Goal: Task Accomplishment & Management: Complete application form

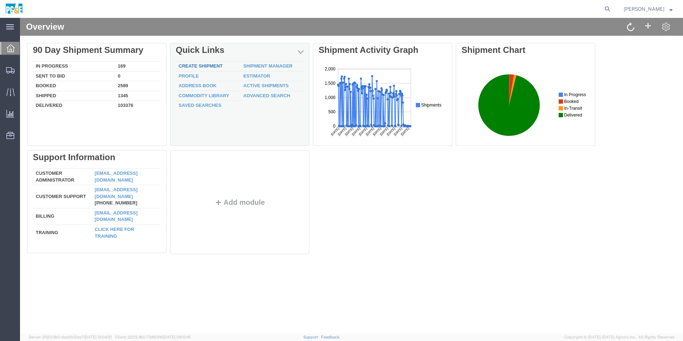
click at [212, 66] on link "Create Shipment" at bounding box center [201, 65] width 44 height 5
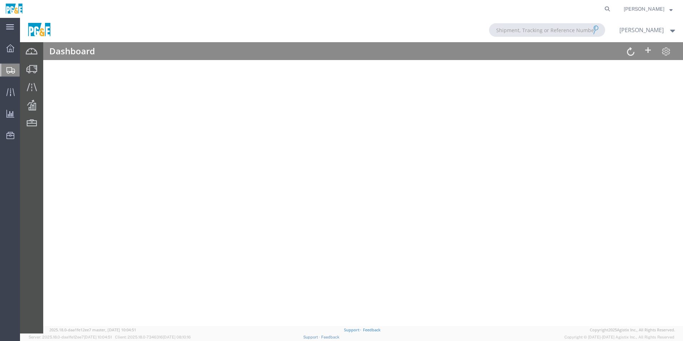
click at [73, 88] on div at bounding box center [351, 175] width 663 height 315
click at [18, 11] on img at bounding box center [14, 9] width 18 height 11
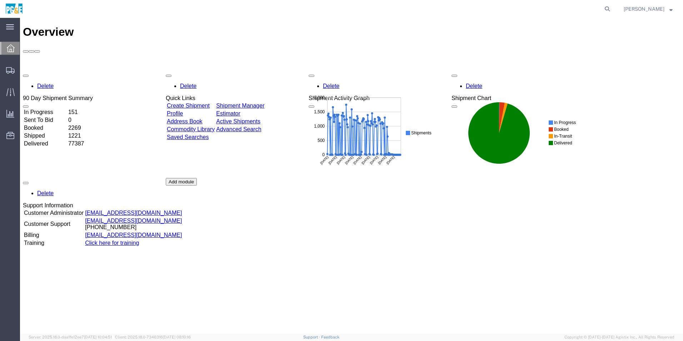
click at [210, 103] on link "Create Shipment" at bounding box center [188, 106] width 43 height 6
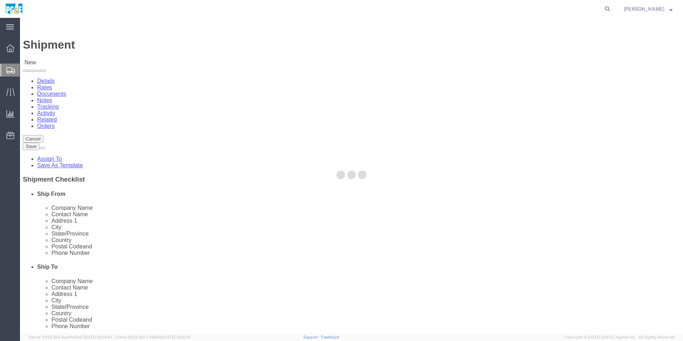
select select
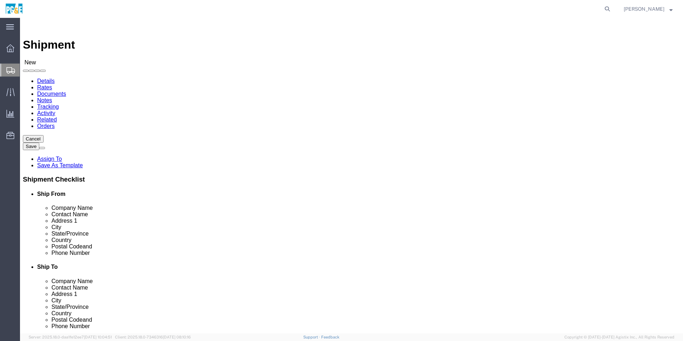
scroll to position [333, 0]
select select "20051"
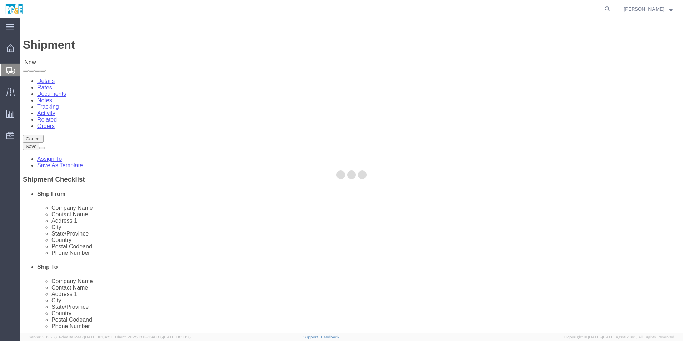
type input "20602"
type input "PG&E"
type input "[STREET_ADDRESS]"
type input "[PERSON_NAME]"
type input "96013-9639"
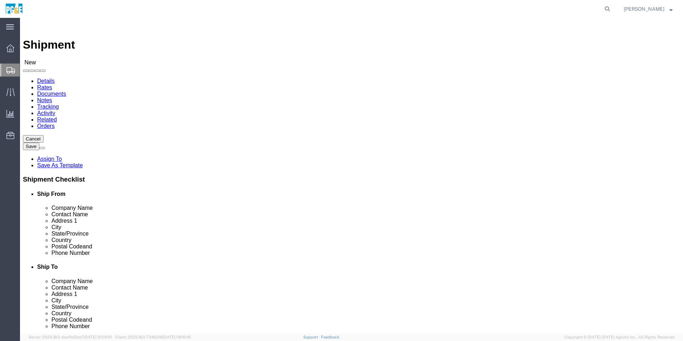
select select "CA"
click input "text"
type input "5305575162"
click input "text"
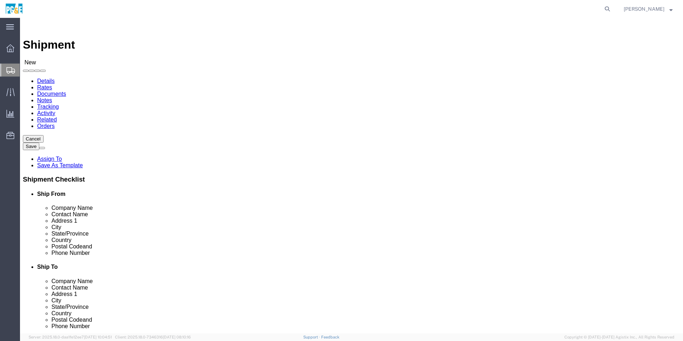
type input "[PERSON_NAME]"
click input "text"
type input "Intellirent"
click input "text"
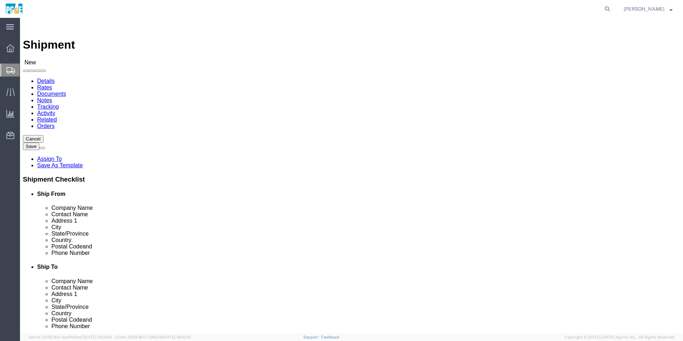
type input "I"
click input "Intellirent"
drag, startPoint x: 373, startPoint y: 133, endPoint x: 338, endPoint y: 133, distance: 34.3
click div "Company Name Intellirent"
type input "i"
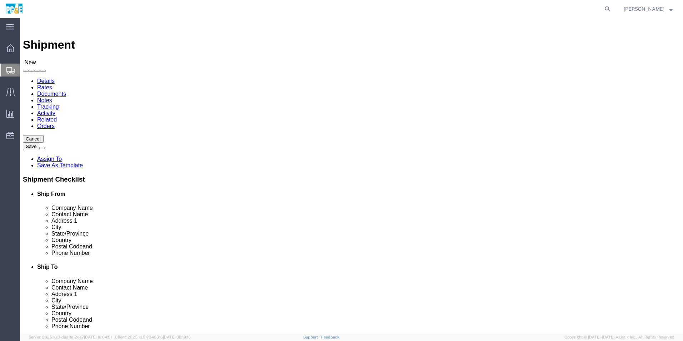
click input "text"
type input "I"
click input "Ship To Location / Company Name : This field is required."
type input "Intellirent"
click p "- Intellirent - (Service Department) [STREET_ADDRESS][PERSON_NAME]"
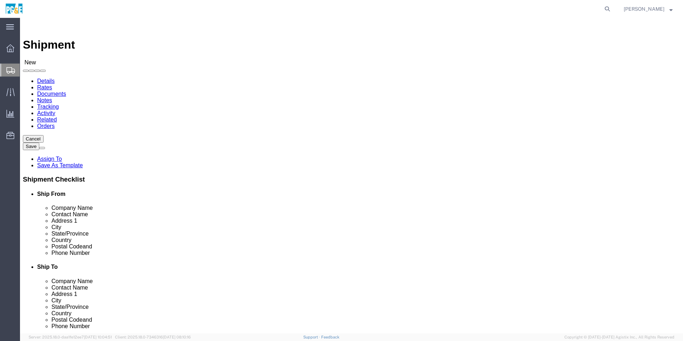
select select
type input "Service Department"
type input "[STREET_ADDRESS][PERSON_NAME]"
type input "Ste 400"
type input "Roanoke"
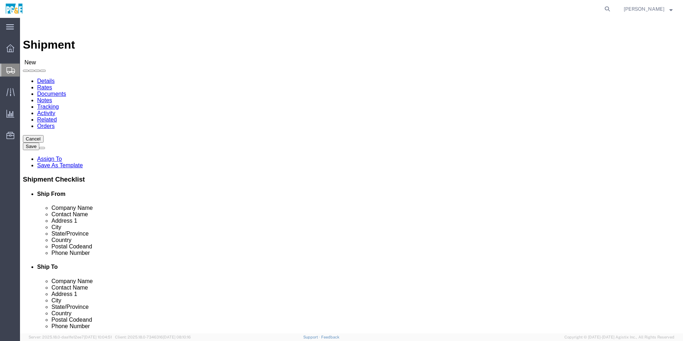
type input "76262"
select select "[GEOGRAPHIC_DATA]"
type input "Intellirent"
click input "text"
type input "8176743316"
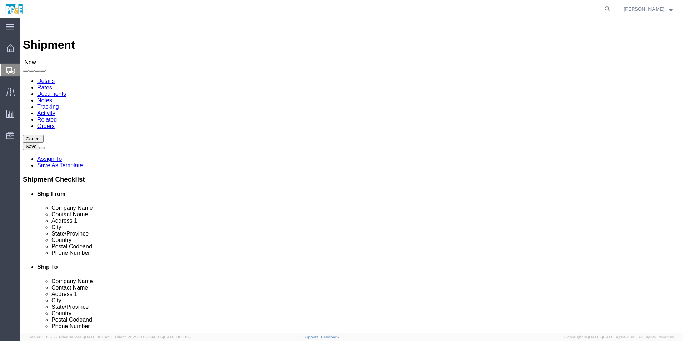
click input "text"
type input "scox@"
checkbox input "true"
click input "scox@"
type input "[EMAIL_ADDRESS][DOMAIN_NAME]"
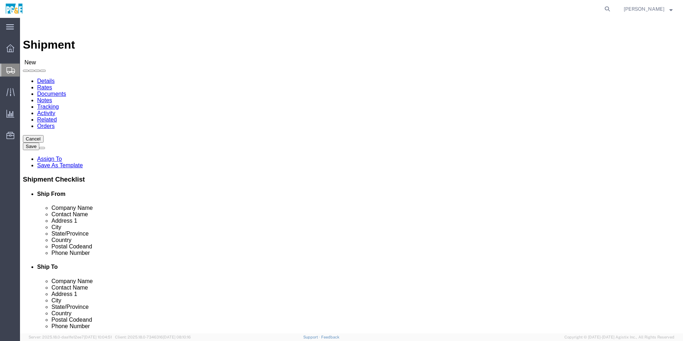
click div
click input "checkbox"
checkbox input "true"
click input "text"
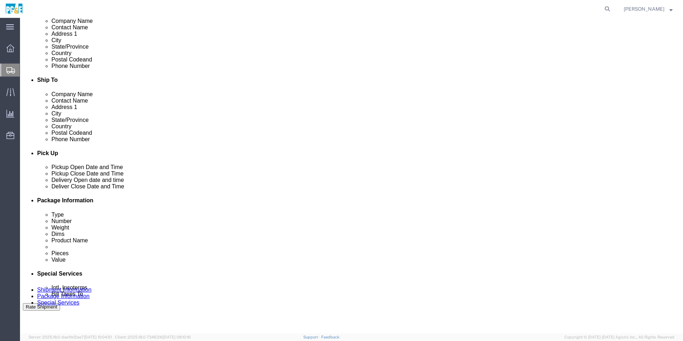
scroll to position [190, 0]
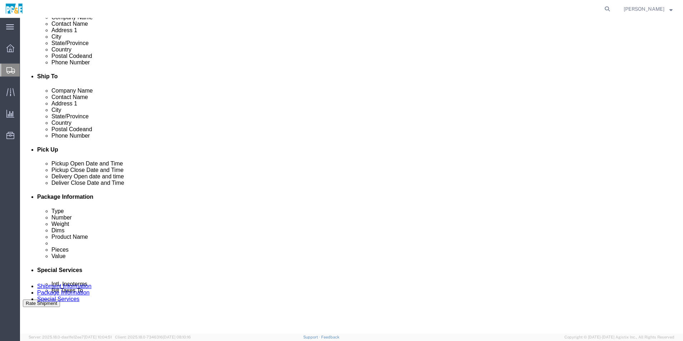
type input "[EMAIL_ADDRESS][DOMAIN_NAME]"
click div "[DATE] 6:00 PM"
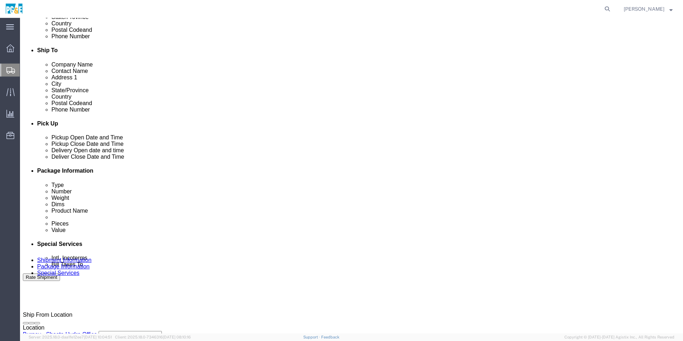
scroll to position [238, 0]
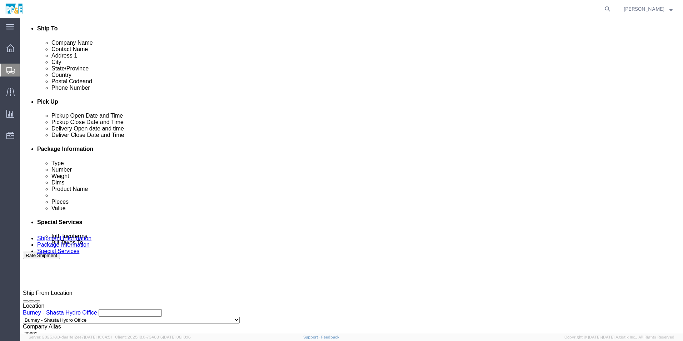
click input "6:00 PM"
click input "10:00 PM"
type input "10:00aM"
click button "Apply"
click div "[DATE] 11:00 AM"
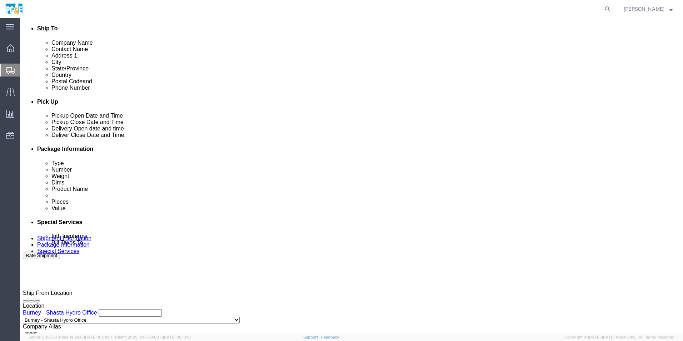
click input "2:00 AM"
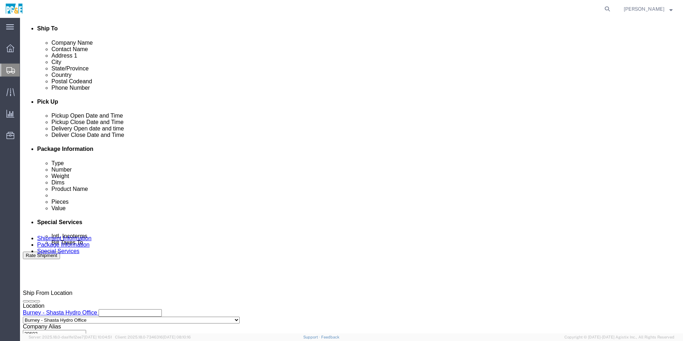
type input "2:00 PM"
click button "Apply"
click icon
click div
click input "3:00 PM"
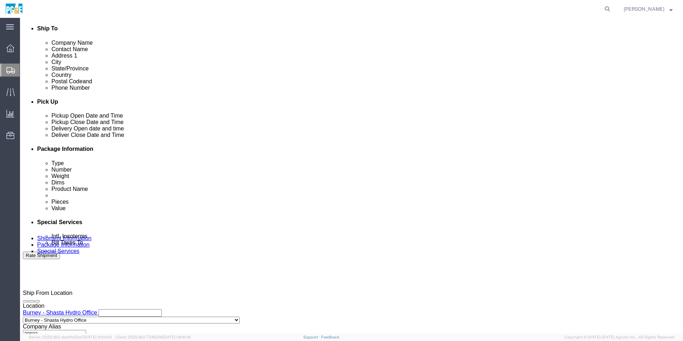
drag, startPoint x: 307, startPoint y: 264, endPoint x: 318, endPoint y: 264, distance: 10.7
click input "9:00 PM"
type input "9:00 am"
click button "Apply"
click div
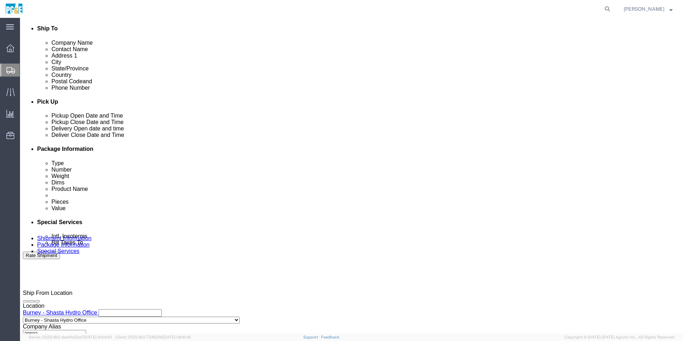
type input "3:00 pm"
click button "Apply"
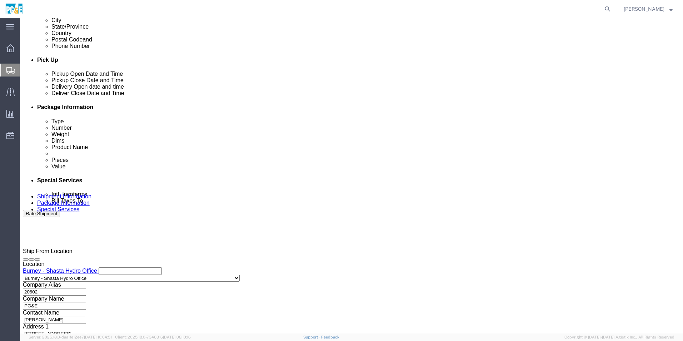
scroll to position [286, 0]
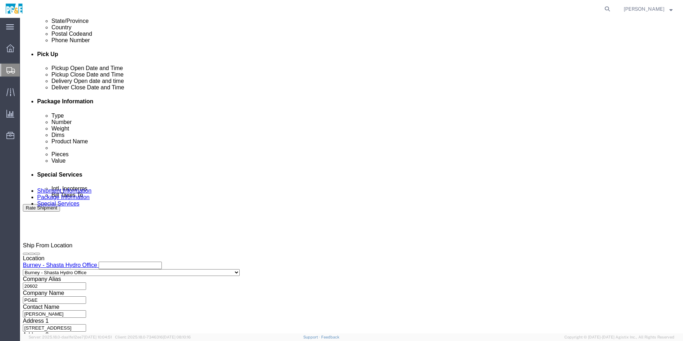
click select "Select Air Less than Truckload Multi-Leg Ocean Freight Rail Small Parcel Truckl…"
select select "TL"
click select "Select Air Less than Truckload Multi-Leg Ocean Freight Rail Small Parcel Truckl…"
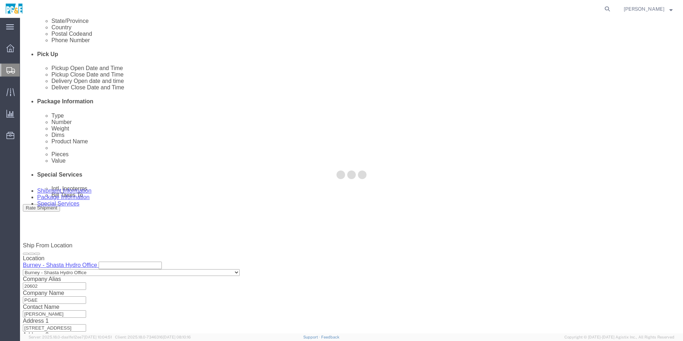
select select
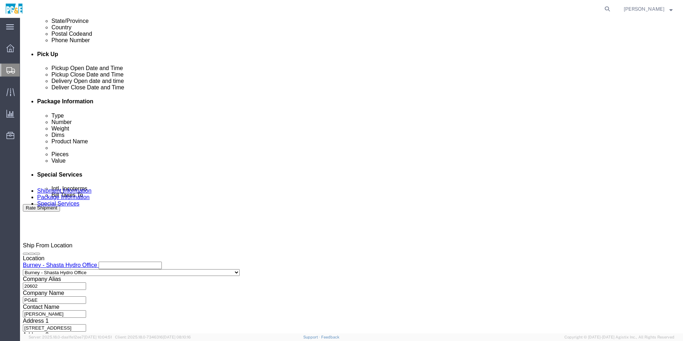
click select "Select 1-Ton (PSS) 10 Wheel 10 Yard Dump Truck 20 Yard Dump Truck Bobtail Botto…"
select select "FLBD"
click select "Select 1-Ton (PSS) 10 Wheel 10 Yard Dump Truck 20 Yard Dump Truck Bobtail Botto…"
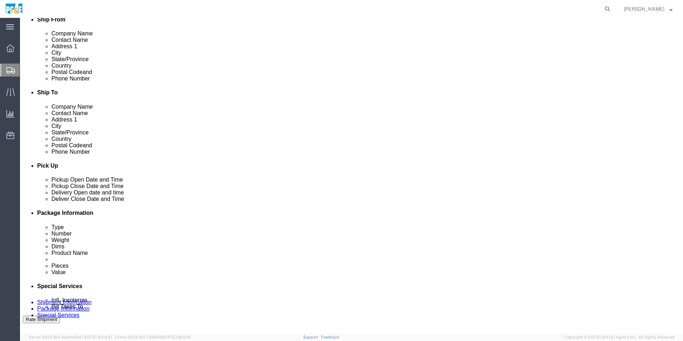
scroll to position [190, 0]
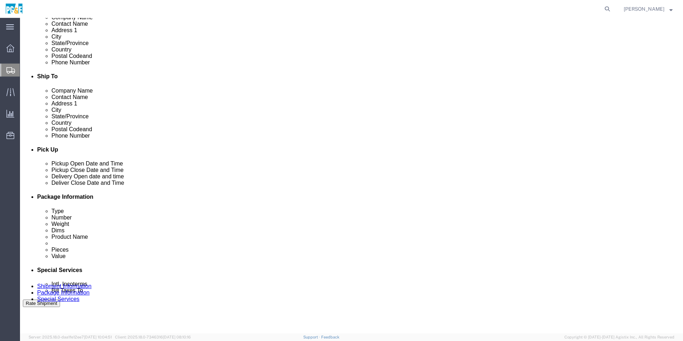
click button "Cancel"
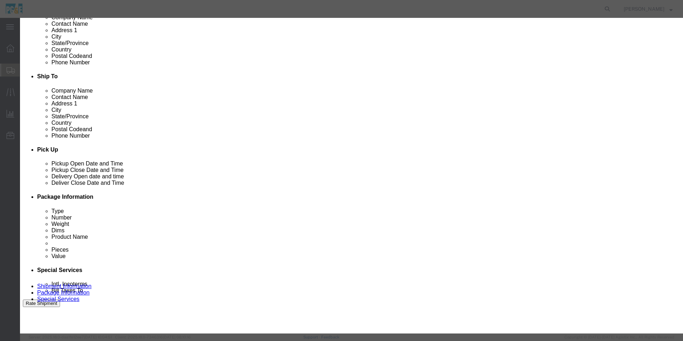
click button "Yes"
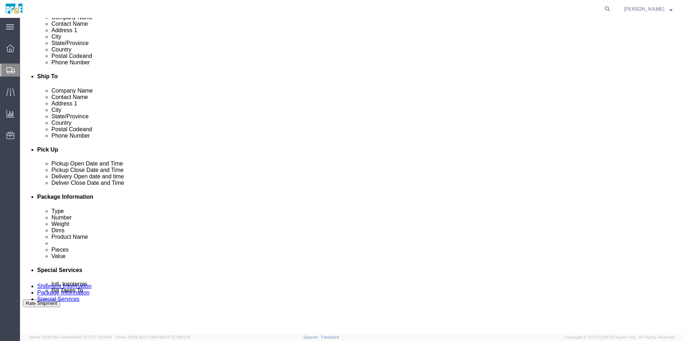
click div "Shipment Canceled"
click img
